Goal: Transaction & Acquisition: Purchase product/service

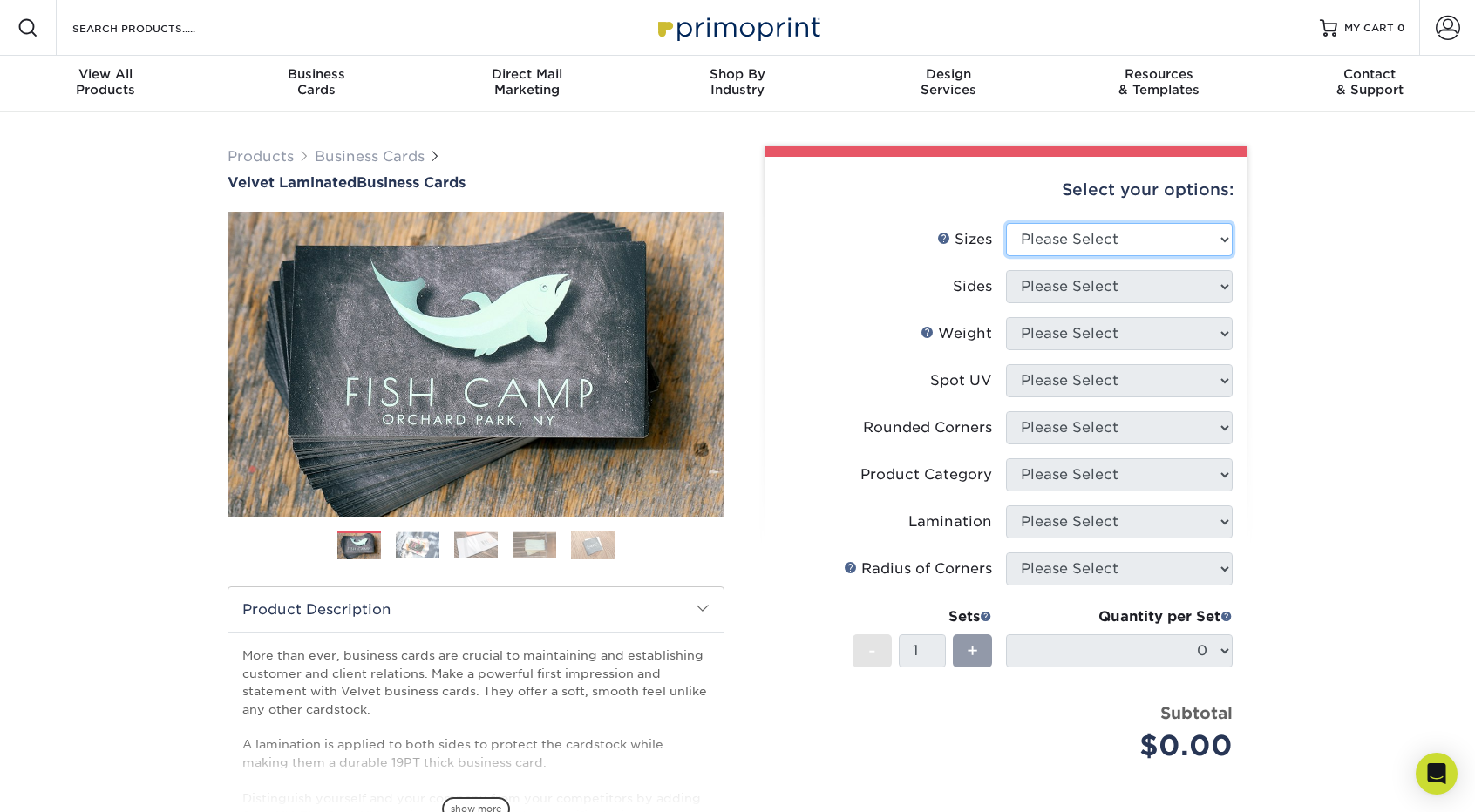
click at [1214, 235] on select "Please Select 1.5" x 3.5" - Mini 1.75" x 3.5" - Mini 2" x 2" - Square 2" x 3" -…" at bounding box center [1119, 240] width 226 height 33
select select "2.00x3.50"
click at [1006, 223] on select "Please Select 1.5" x 3.5" - Mini 1.75" x 3.5" - Mini 2" x 2" - Square 2" x 3" -…" at bounding box center [1119, 240] width 226 height 33
click at [1151, 290] on select "Please Select Print Both Sides Print Front Only" at bounding box center [1119, 286] width 226 height 33
select select "13abbda7-1d64-4f25-8bb2-c179b224825d"
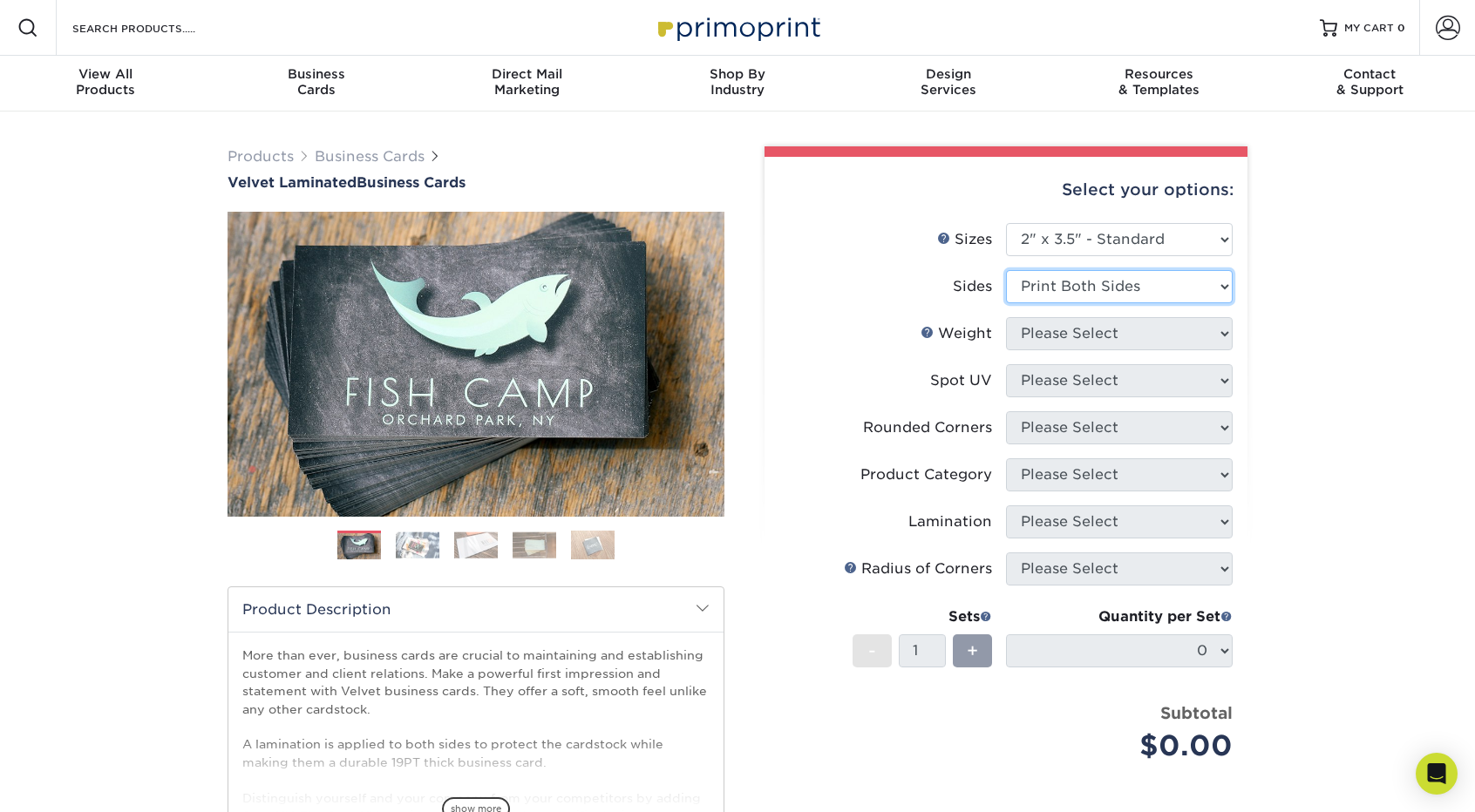
click at [1006, 270] on select "Please Select Print Both Sides Print Front Only" at bounding box center [1119, 286] width 226 height 33
click at [1125, 333] on select "Please Select 16PT" at bounding box center [1119, 333] width 226 height 33
select select "16PT"
click at [1006, 317] on select "Please Select 16PT" at bounding box center [1119, 333] width 226 height 33
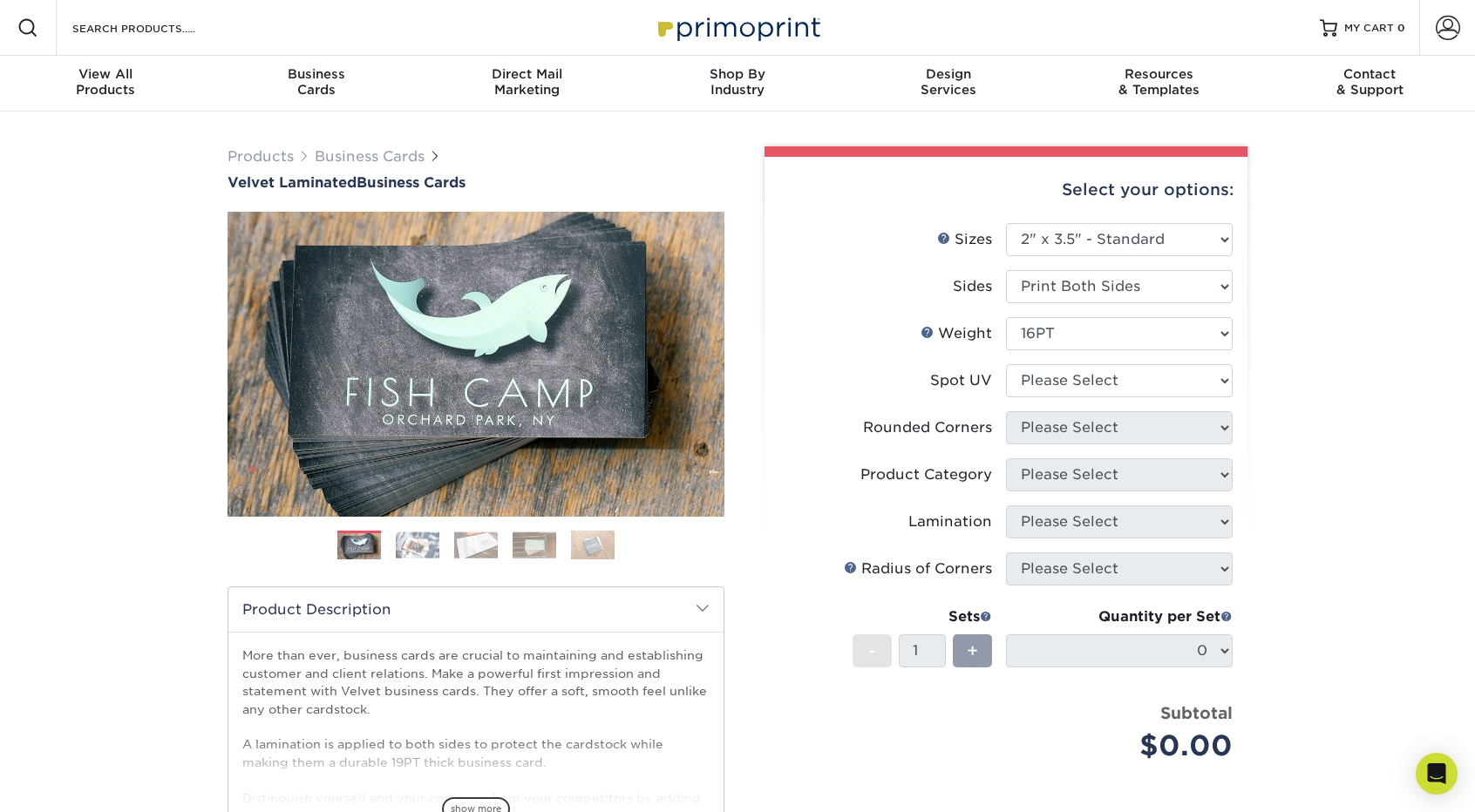
click at [1124, 362] on li "Weight Help Weight Please Select 16PT" at bounding box center [1005, 341] width 453 height 47
click at [1125, 378] on select "Please Select No Spot UV Front and Back (Both Sides) Front Only Back Only" at bounding box center [1119, 381] width 226 height 33
select select "1"
click at [1006, 364] on select "Please Select No Spot UV Front and Back (Both Sides) Front Only Back Only" at bounding box center [1119, 381] width 226 height 33
click at [1120, 422] on select "Please Select Yes - Round 2 Corners Yes - Round 4 Corners No" at bounding box center [1119, 428] width 226 height 33
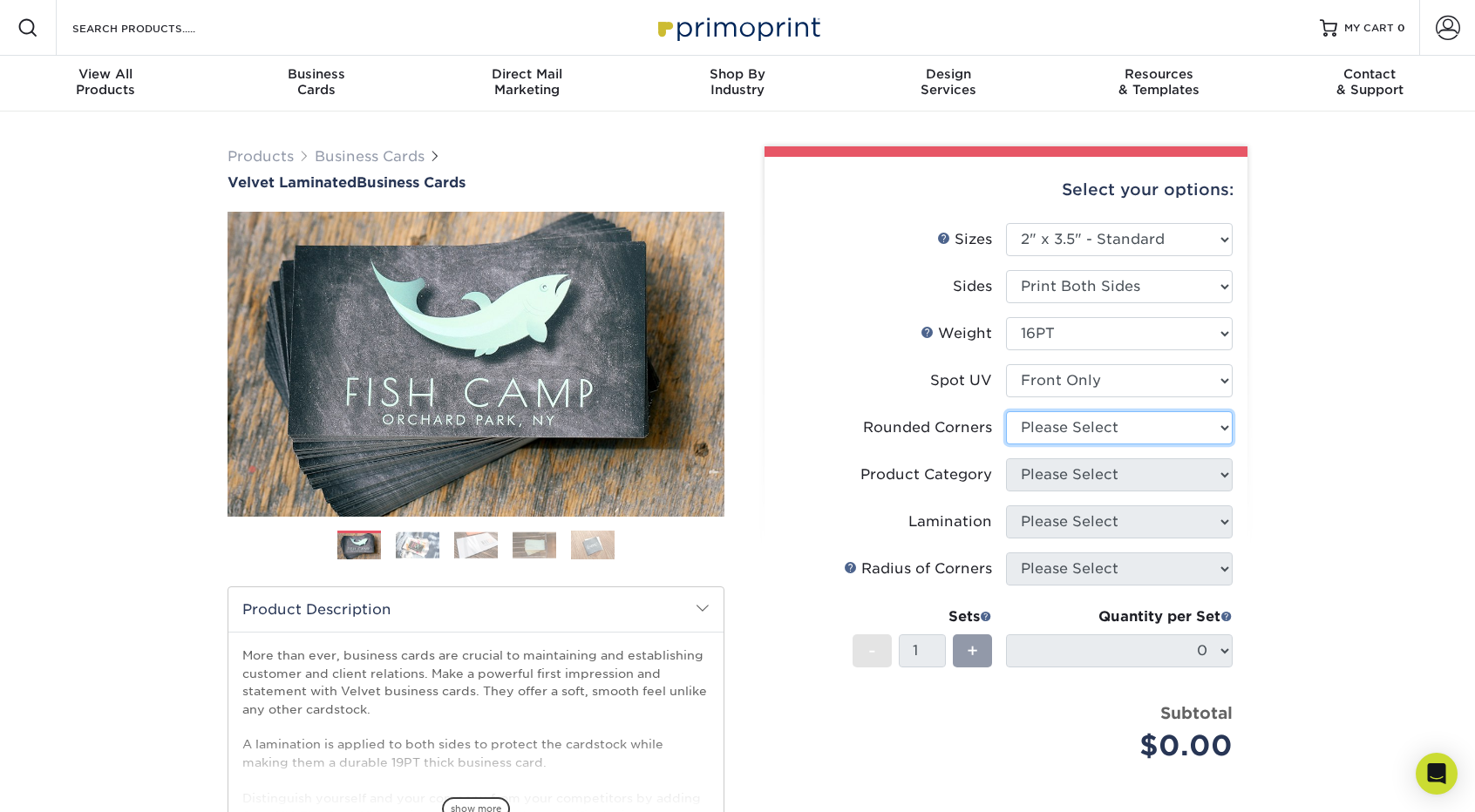
select select "0"
click at [1006, 411] on select "Please Select Yes - Round 2 Corners Yes - Round 4 Corners No" at bounding box center [1119, 428] width 226 height 33
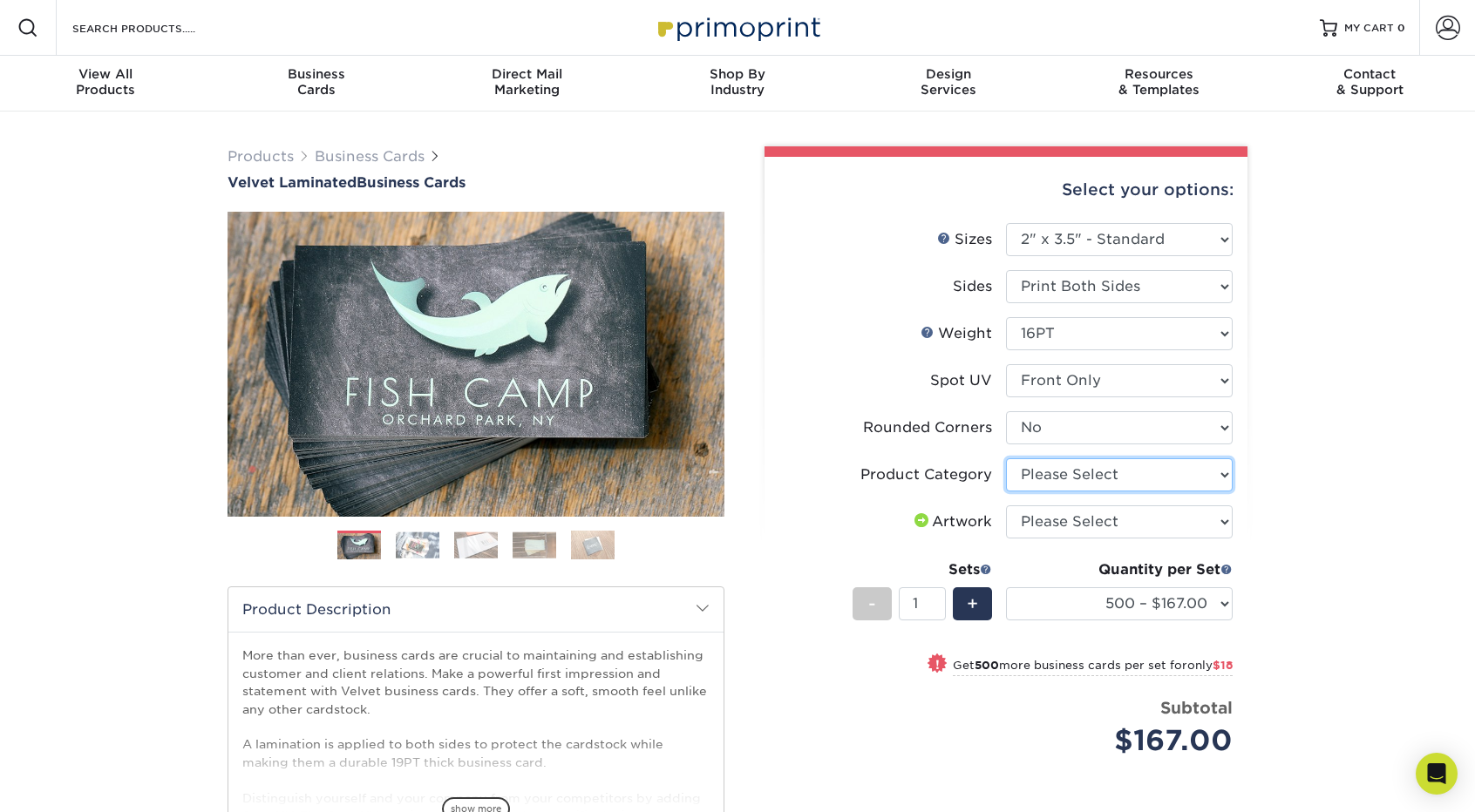
click at [1123, 467] on select "Please Select Business Cards" at bounding box center [1119, 474] width 226 height 33
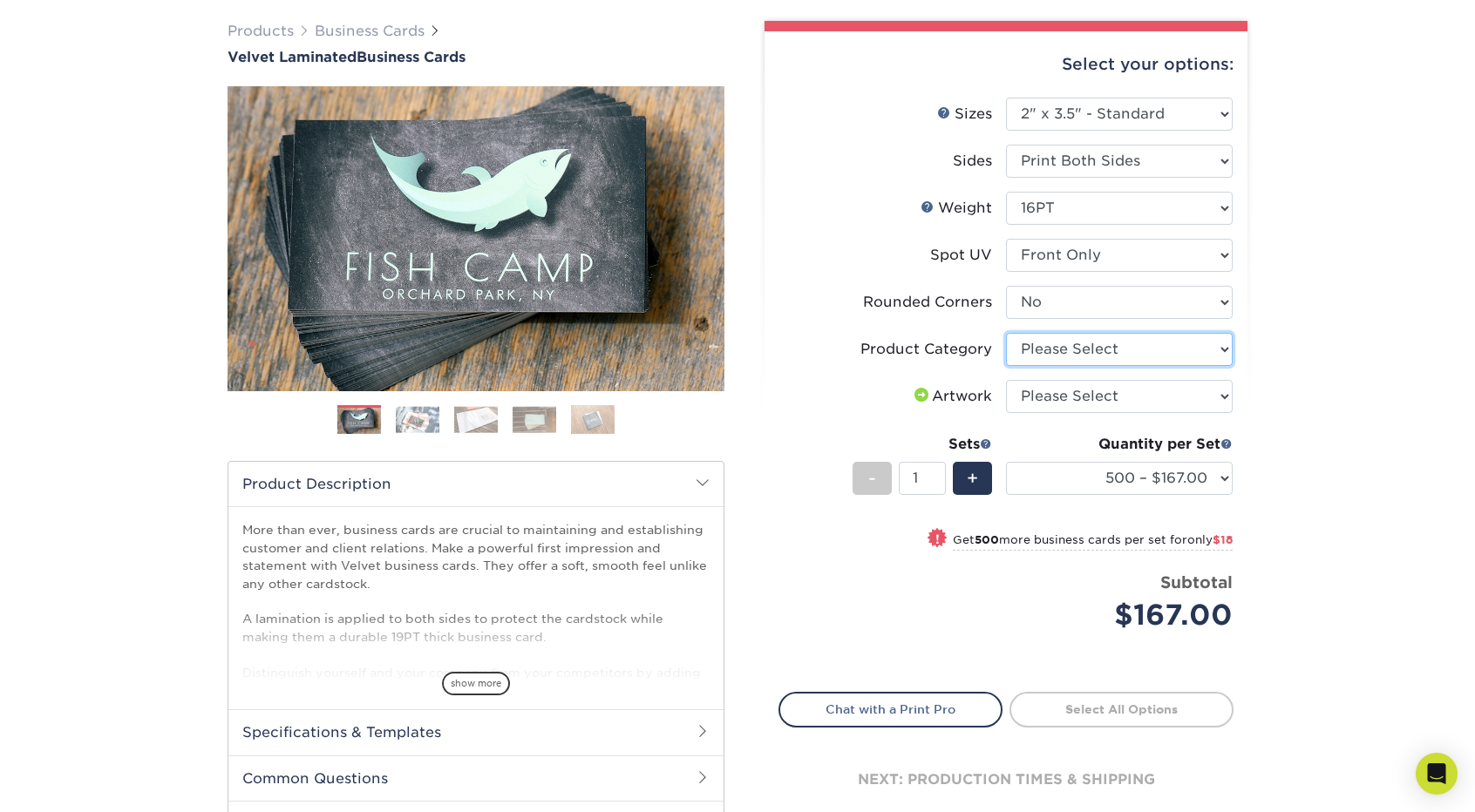
scroll to position [128, 0]
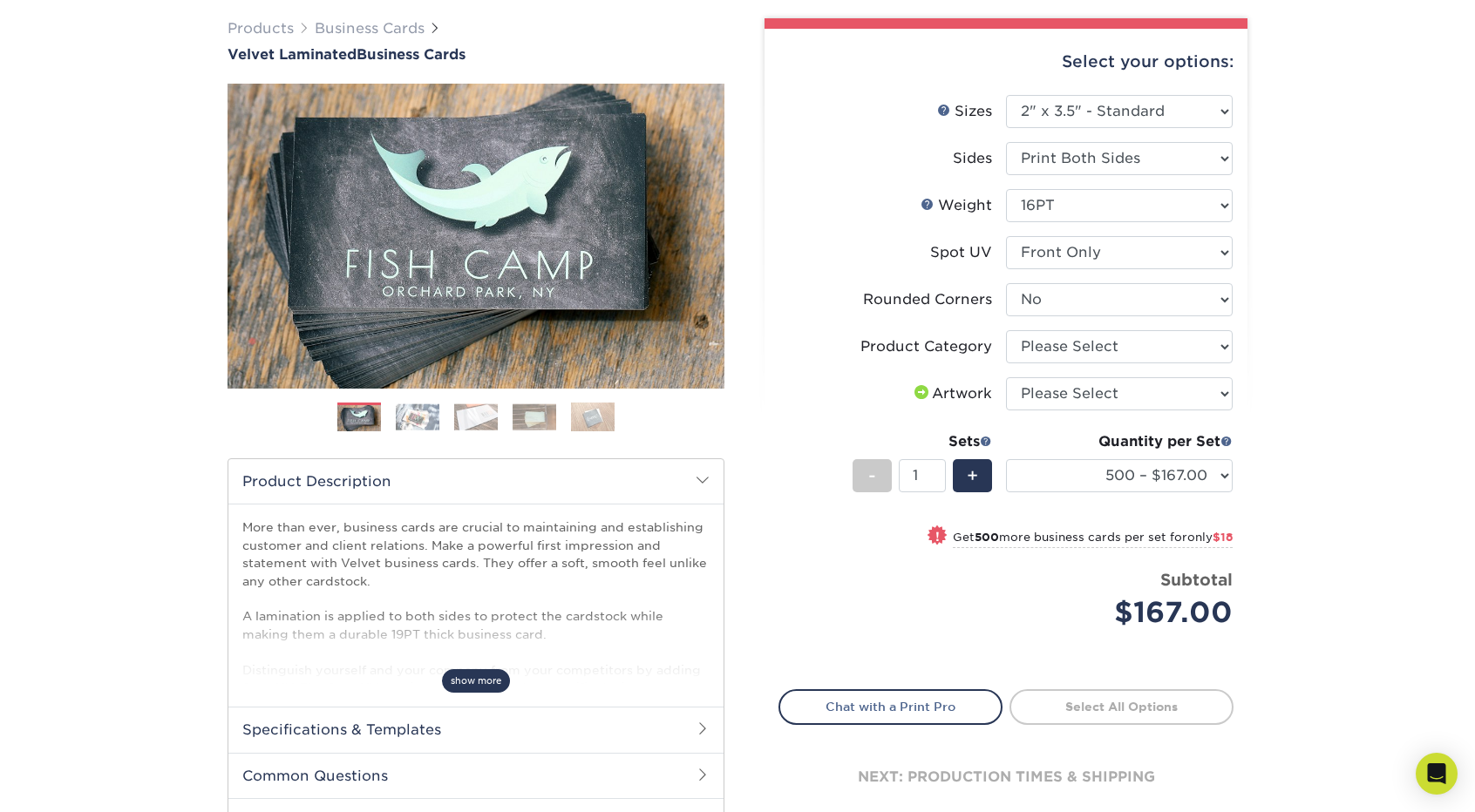
click at [493, 671] on span "show more" at bounding box center [475, 681] width 68 height 24
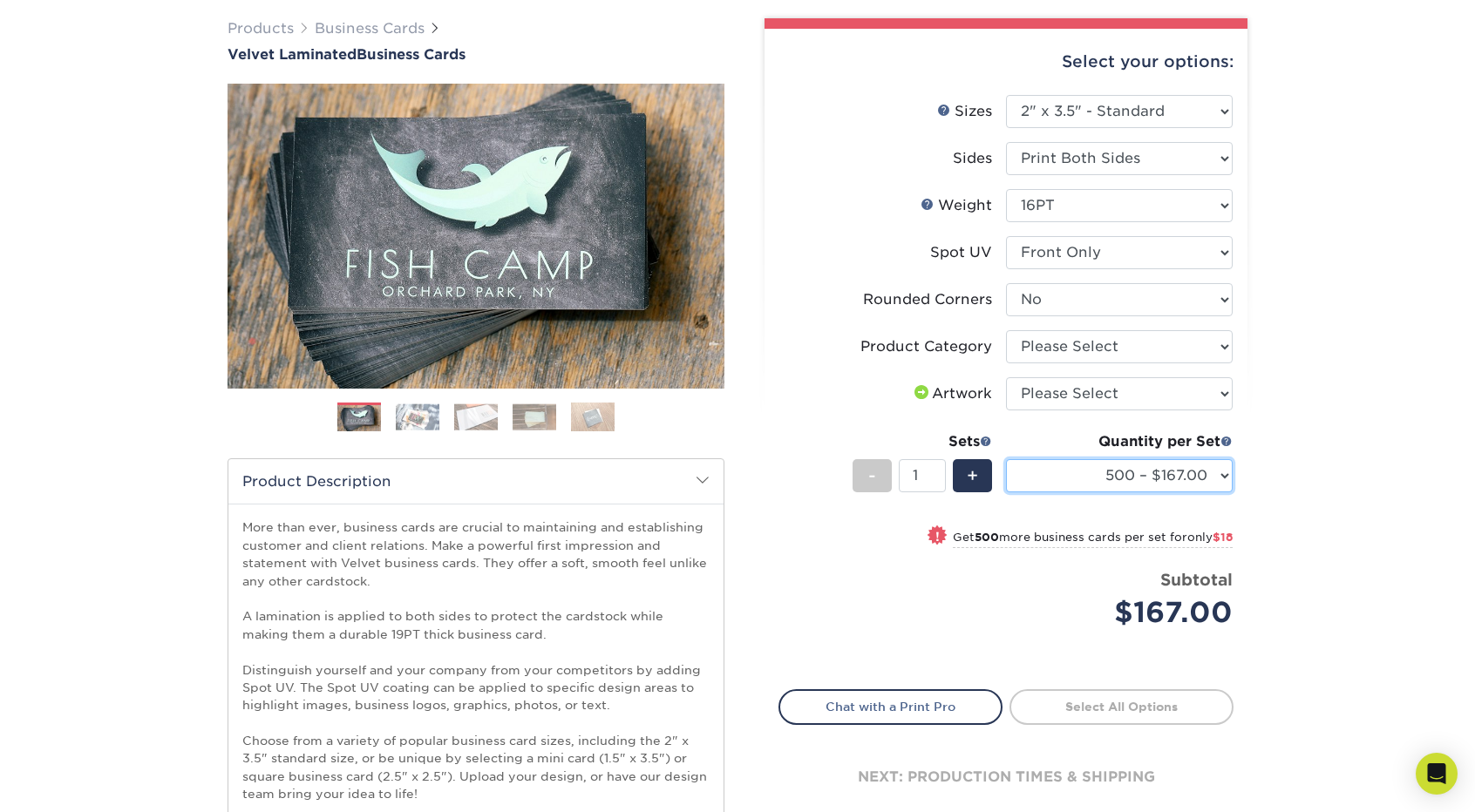
click at [1221, 471] on select "500 – $167.00 1000 – $185.00 2500 – $439.00 5000 – $733.00 10000 – $1307.00" at bounding box center [1119, 475] width 226 height 33
click at [1316, 541] on div "Products Business Cards Velvet Laminated Business Cards Previous Next" at bounding box center [737, 539] width 1475 height 1111
click at [1230, 477] on select "500 – $167.00 1000 – $185.00 2500 – $439.00 5000 – $733.00 10000 – $1307.00" at bounding box center [1119, 475] width 226 height 33
click at [1369, 400] on div "Products Business Cards Velvet Laminated Business Cards Previous Next" at bounding box center [737, 539] width 1475 height 1111
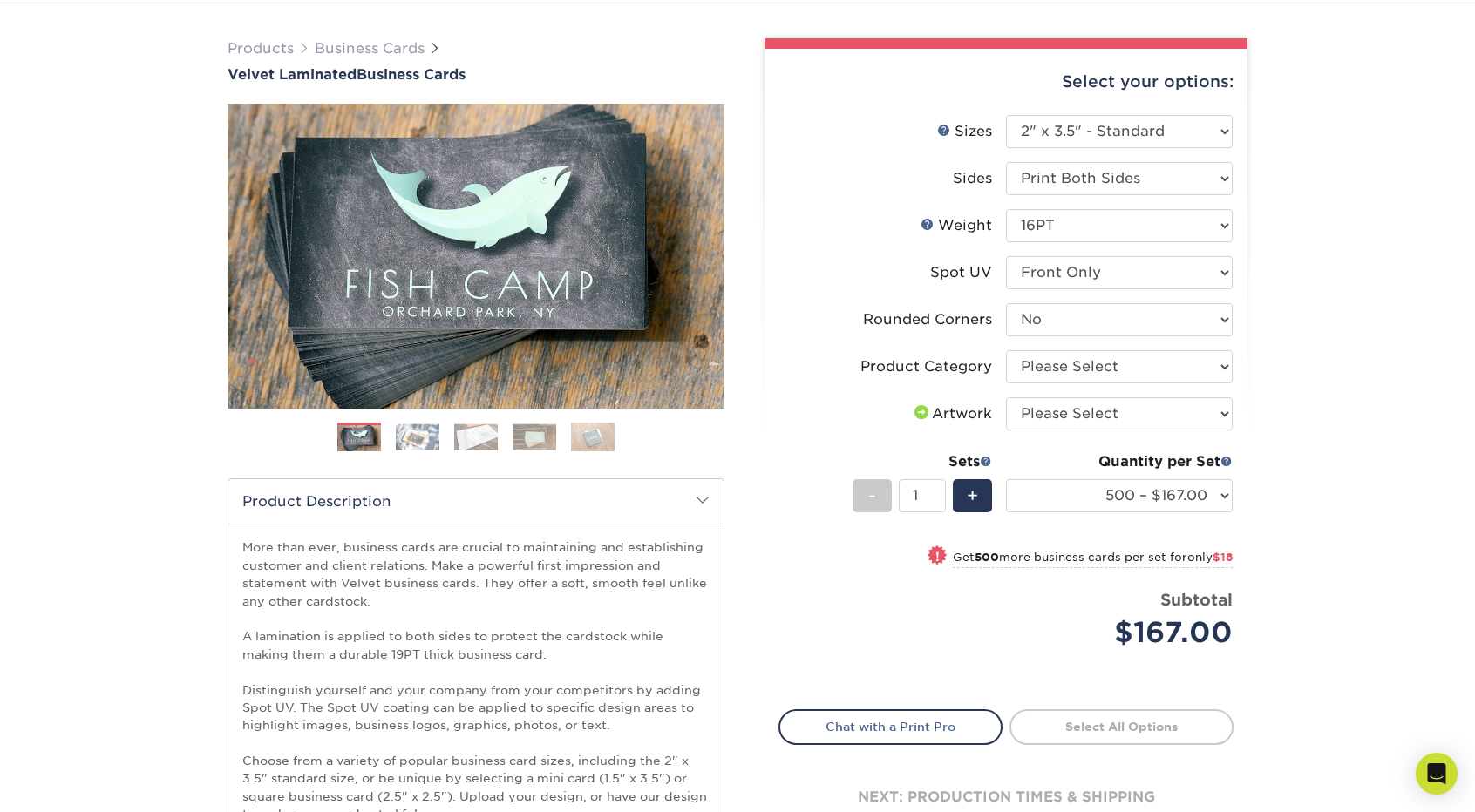
scroll to position [0, 0]
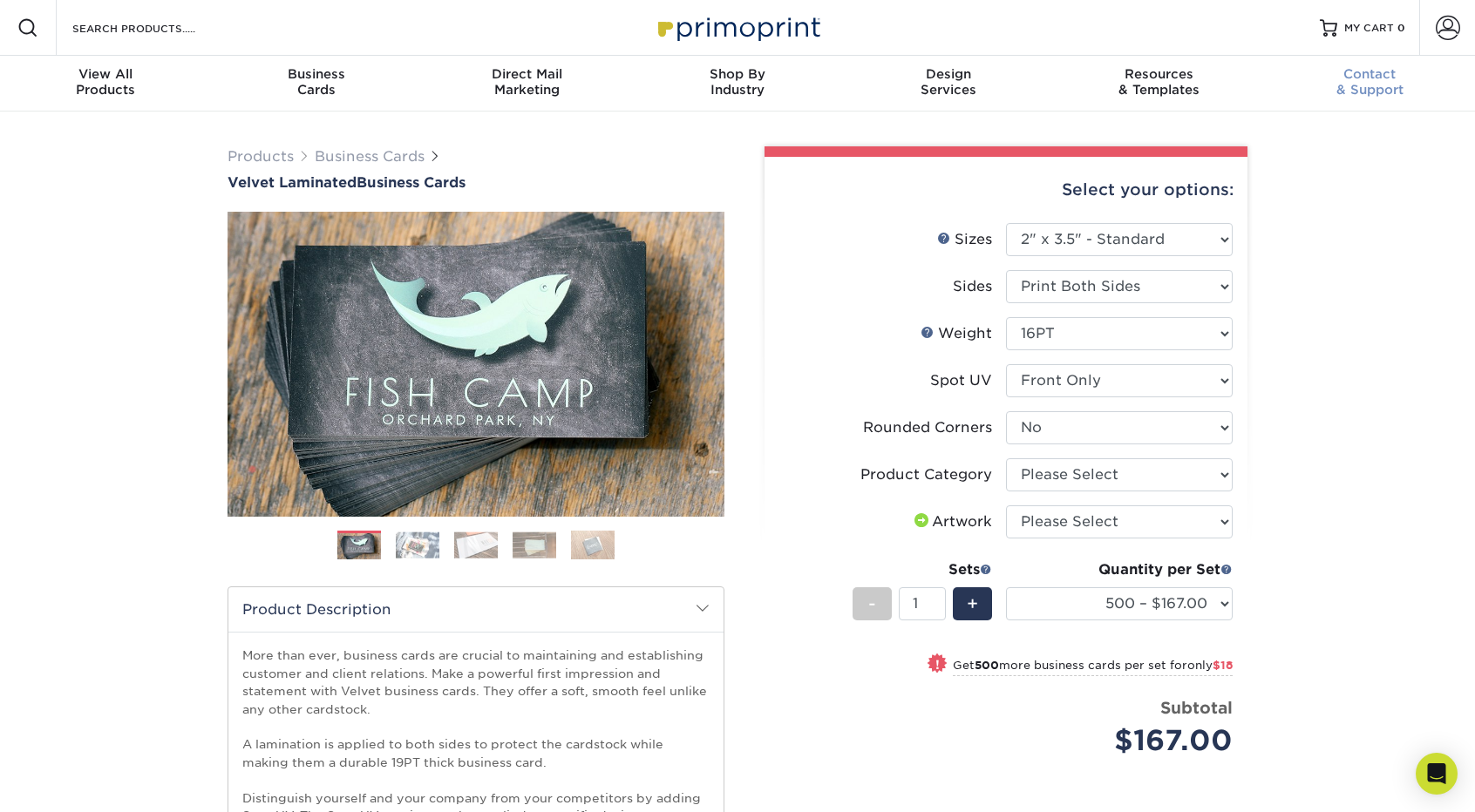
drag, startPoint x: 1384, startPoint y: 384, endPoint x: 1403, endPoint y: 82, distance: 302.6
